Goal: Check status: Check status

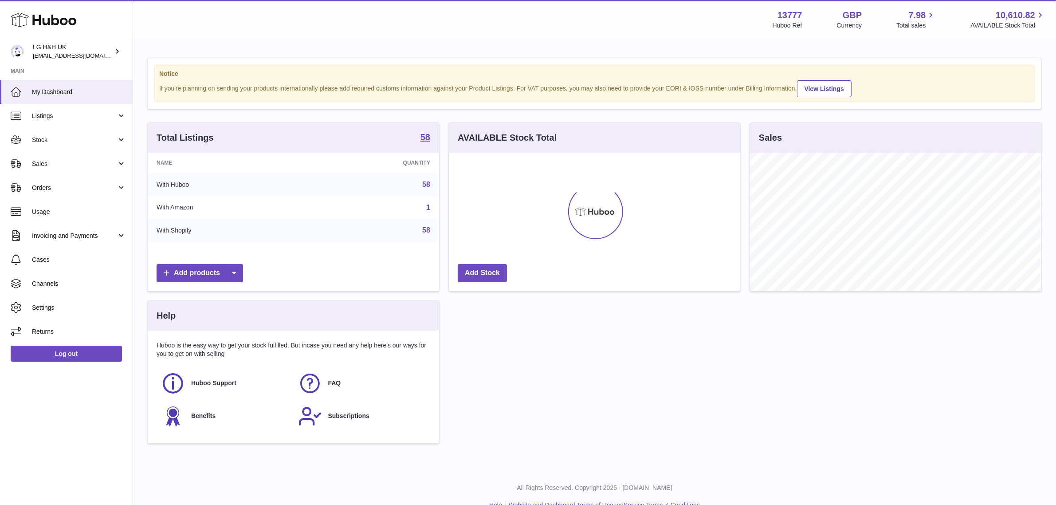
scroll to position [138, 291]
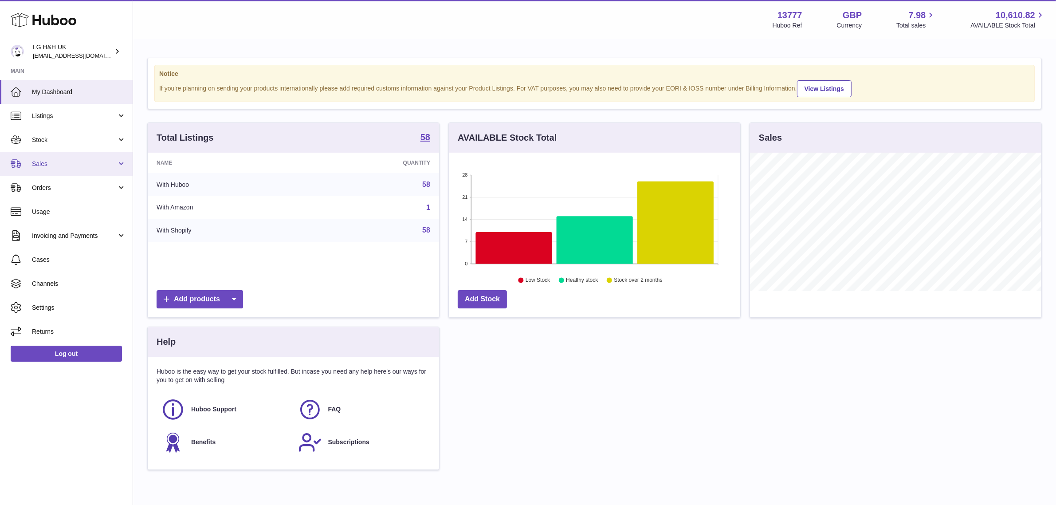
click at [48, 162] on span "Sales" at bounding box center [74, 164] width 85 height 8
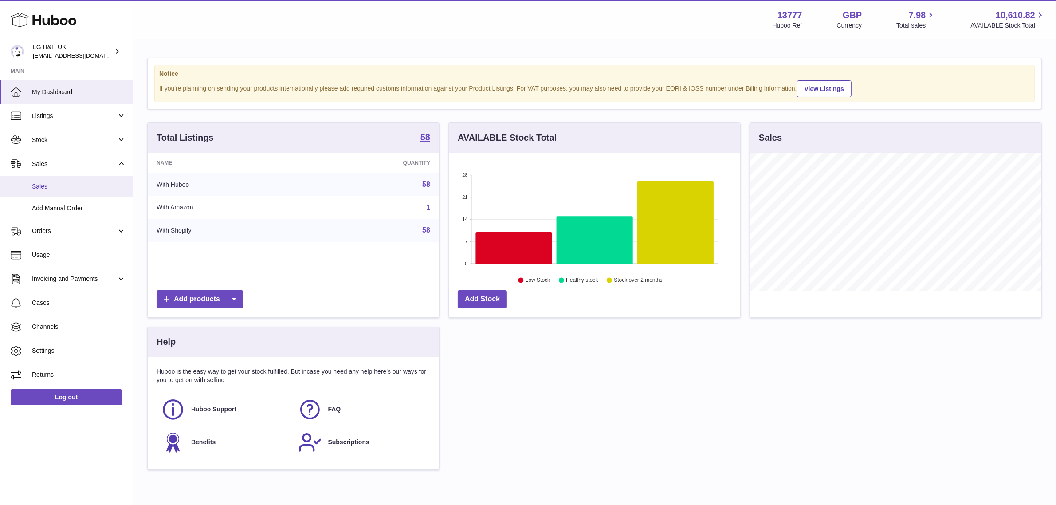
click at [47, 188] on span "Sales" at bounding box center [79, 186] width 94 height 8
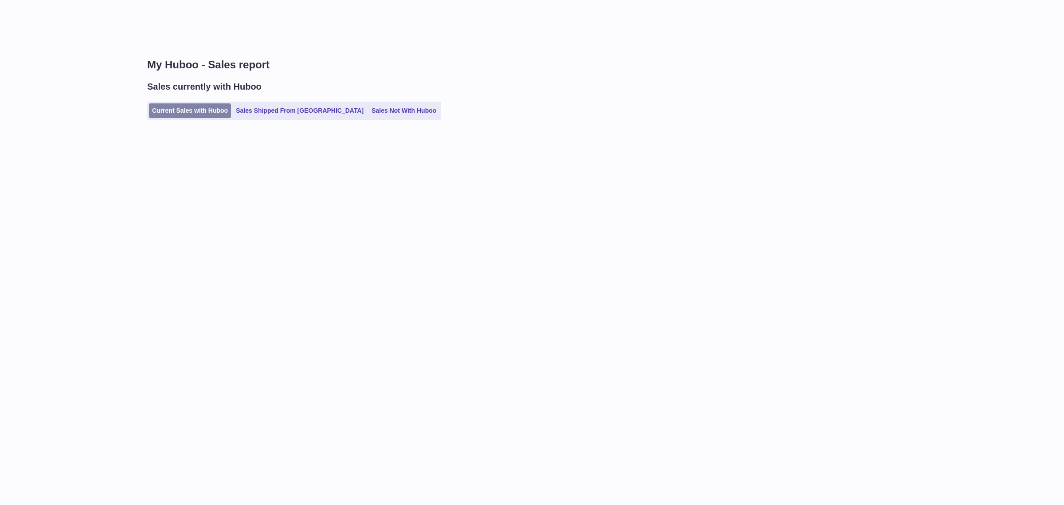
click at [169, 109] on link "Current Sales with Huboo" at bounding box center [190, 110] width 82 height 15
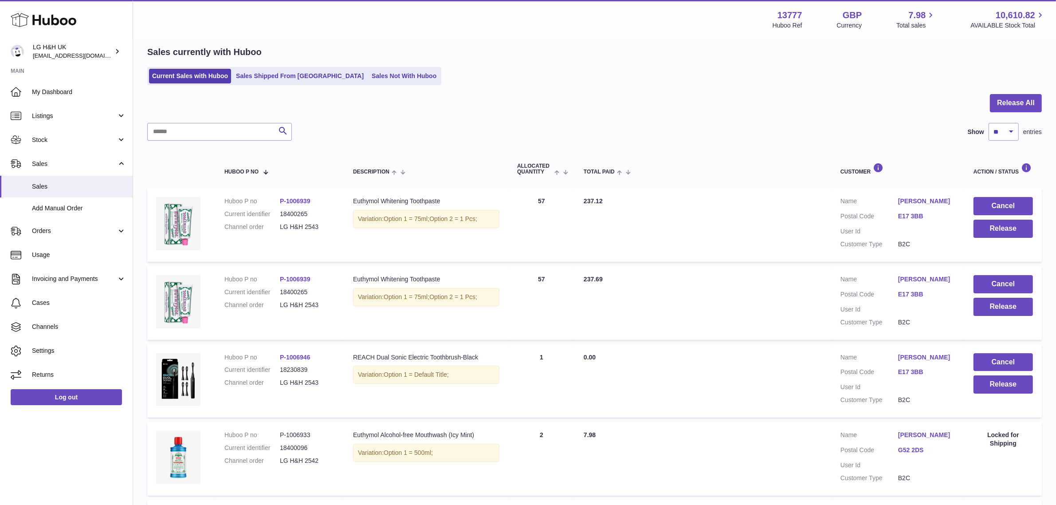
scroll to position [38, 0]
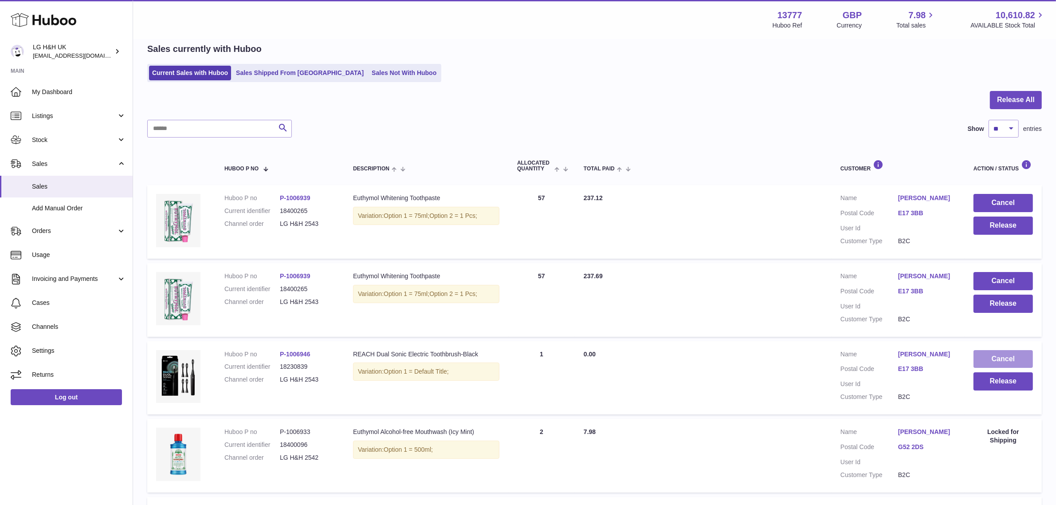
click at [990, 352] on button "Cancel" at bounding box center [1002, 359] width 59 height 18
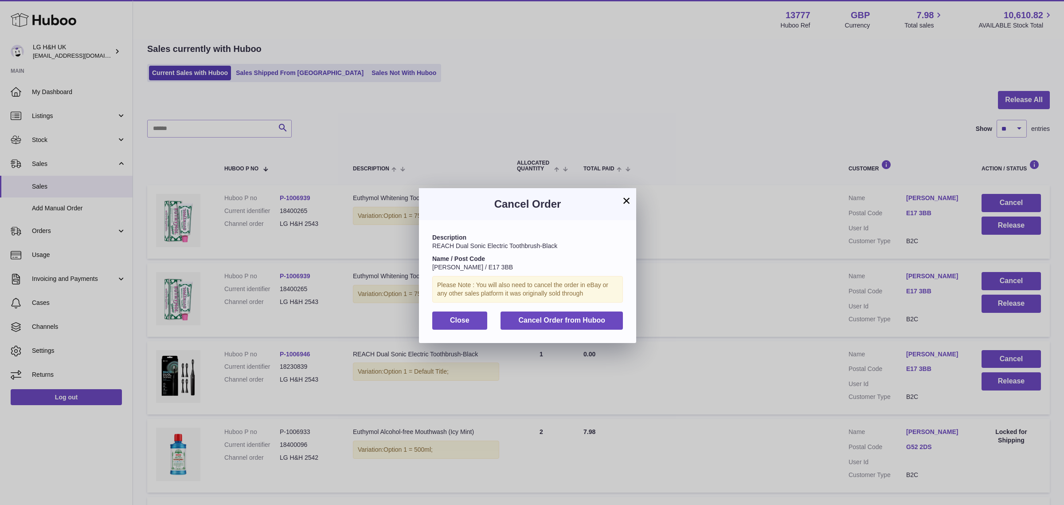
click at [626, 201] on button "×" at bounding box center [626, 200] width 11 height 11
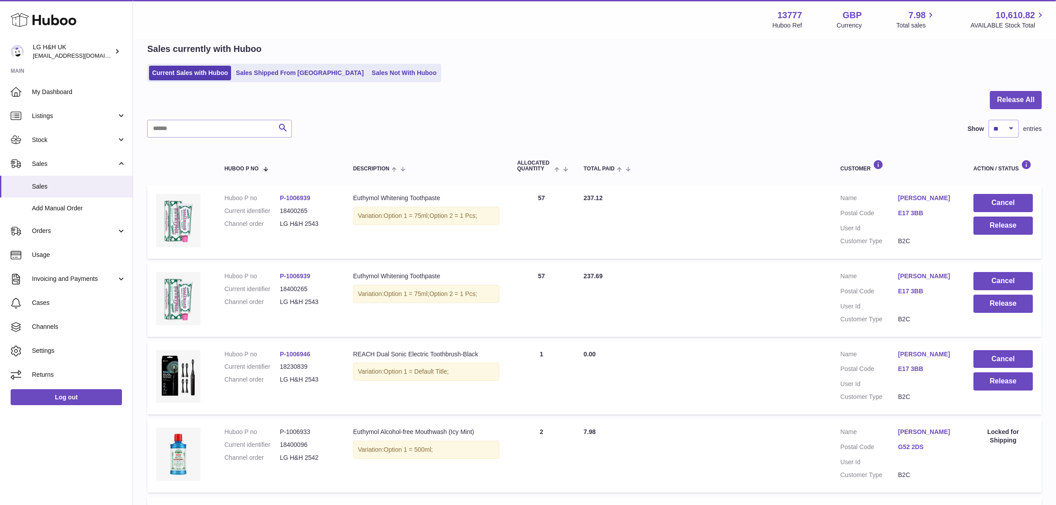
click at [524, 54] on div "Sales currently with Huboo" at bounding box center [594, 49] width 894 height 12
